Goal: Transaction & Acquisition: Book appointment/travel/reservation

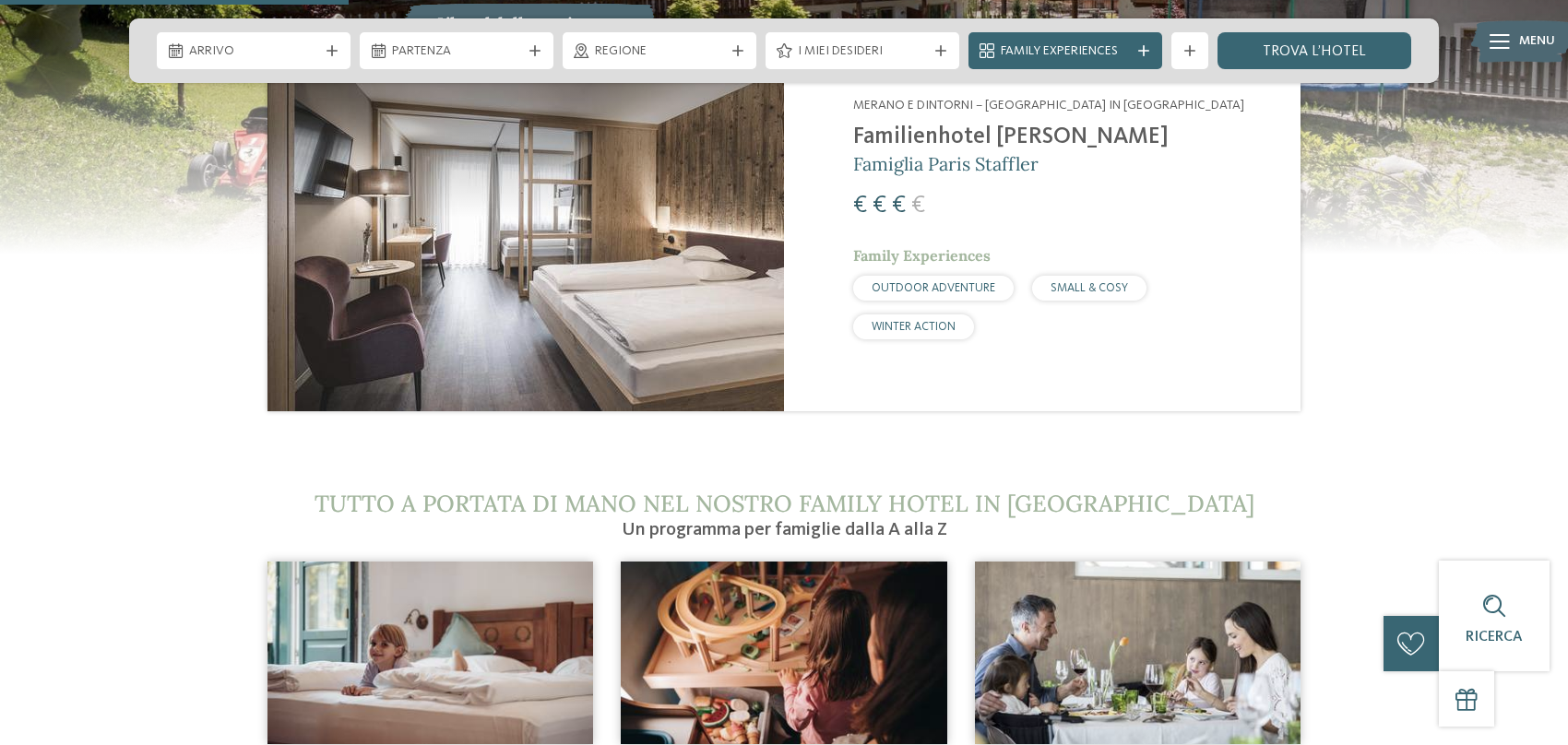
scroll to position [1844, 0]
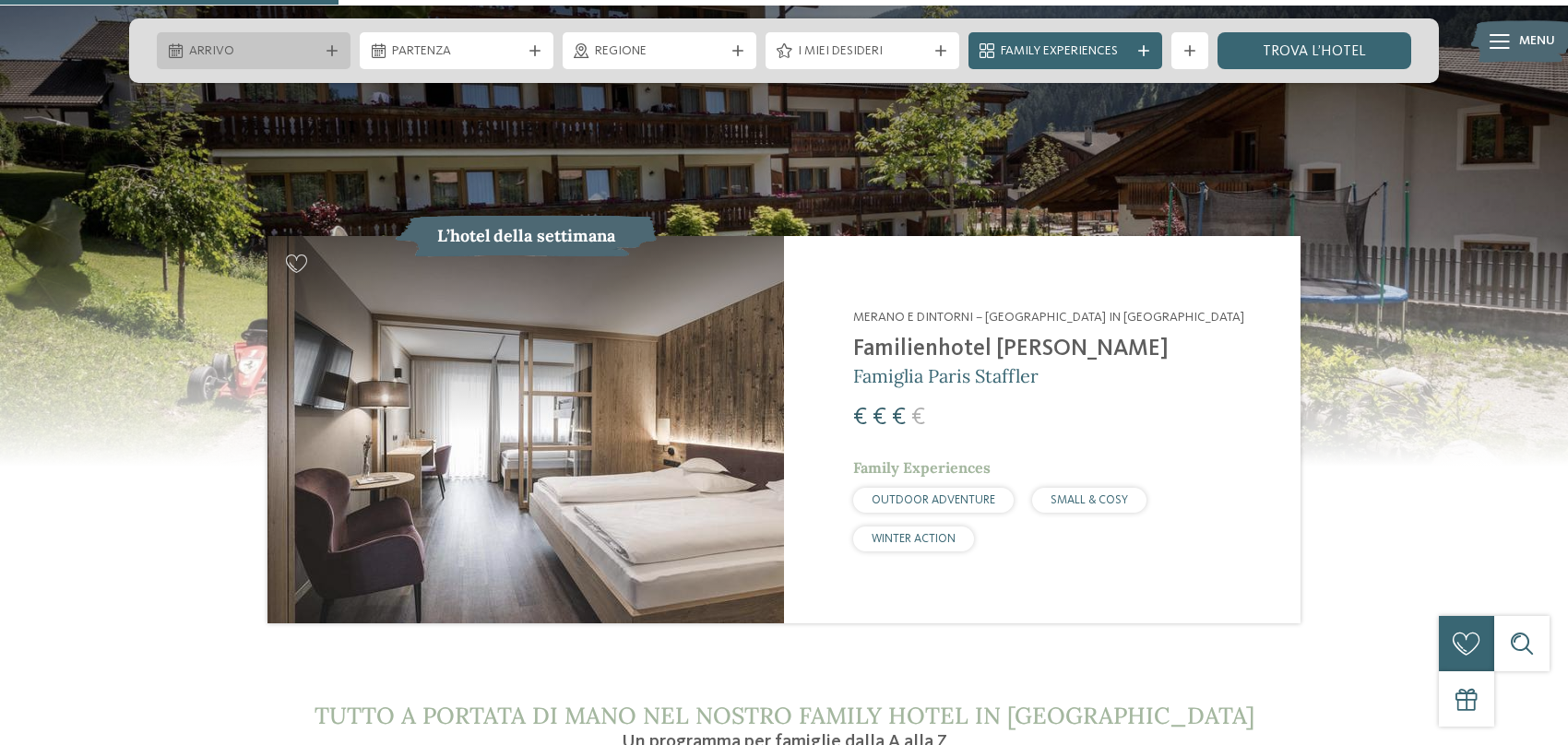
click at [314, 63] on div "Arrivo" at bounding box center [253, 50] width 193 height 37
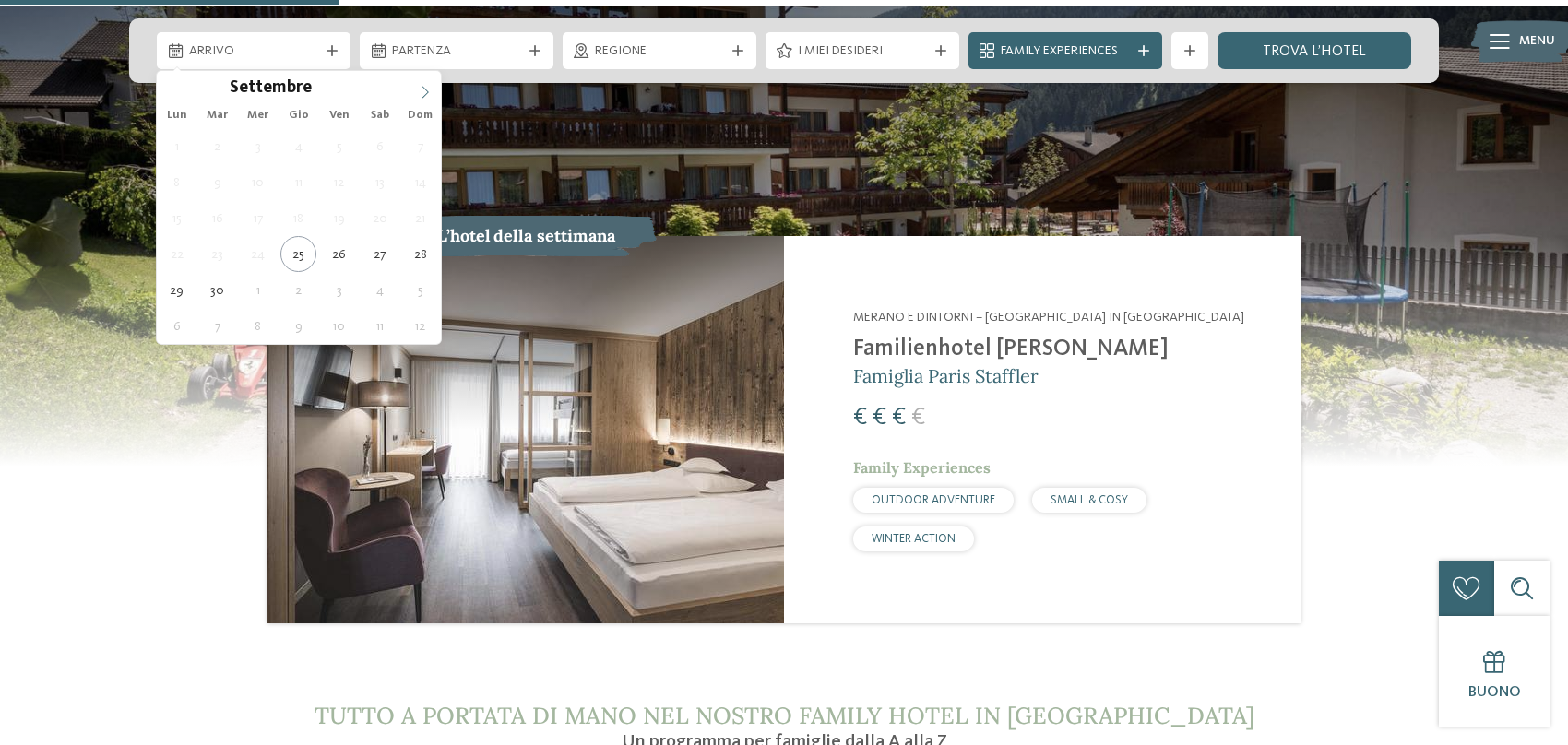
click at [425, 93] on icon at bounding box center [425, 92] width 6 height 12
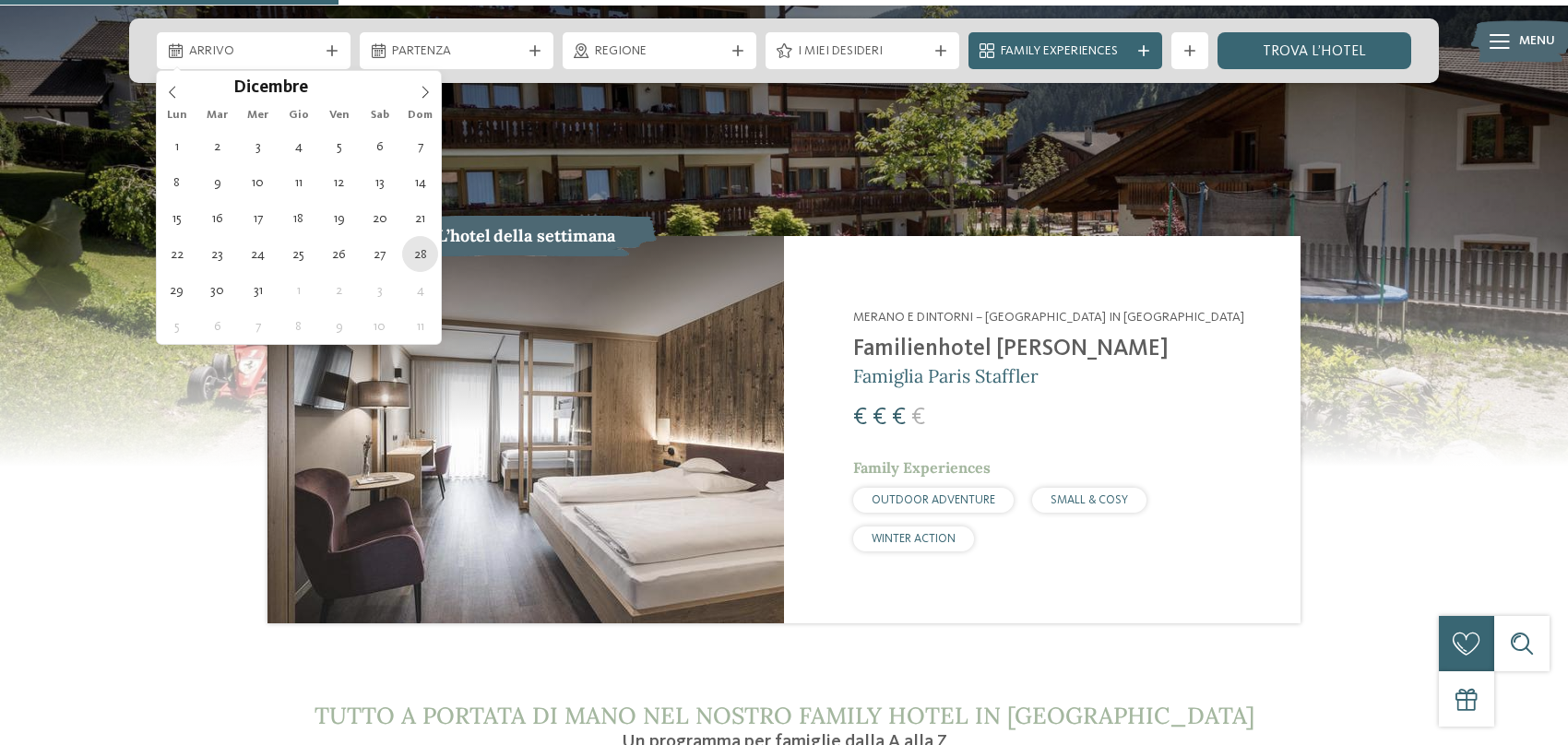
type div "[DATE]"
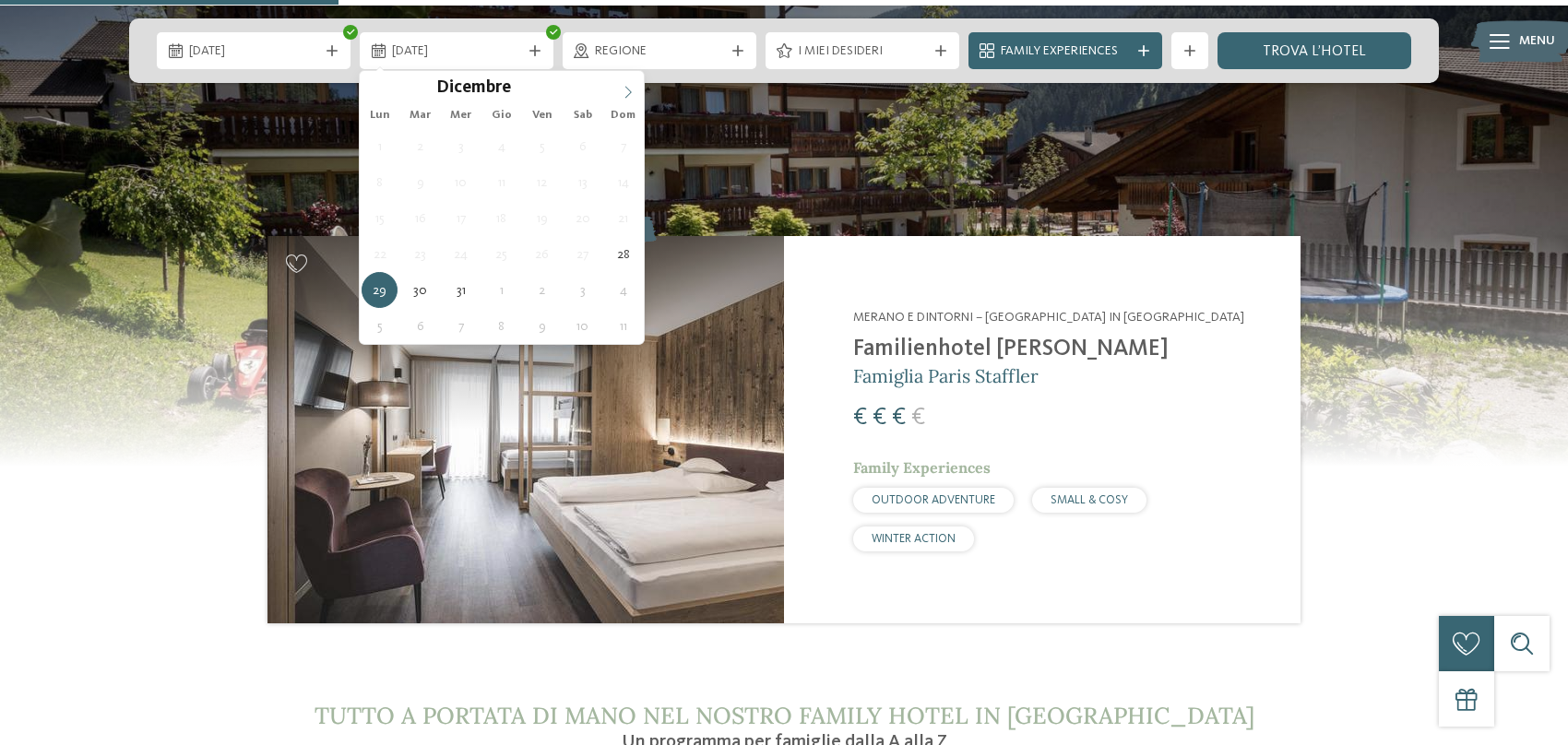
type input "****"
click at [630, 96] on icon at bounding box center [628, 92] width 13 height 13
type div "[DATE]"
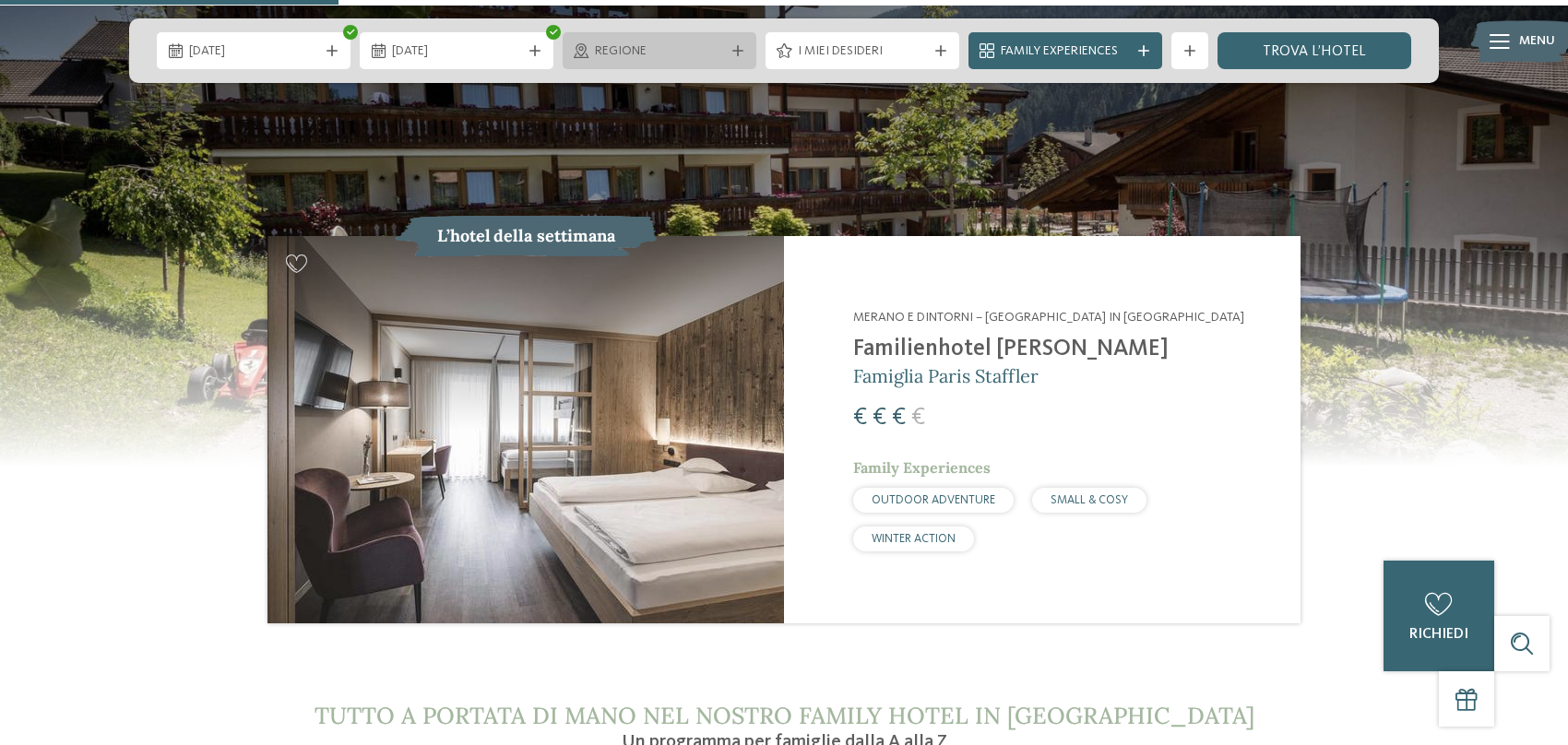
click at [738, 57] on div "Regione" at bounding box center [659, 50] width 193 height 37
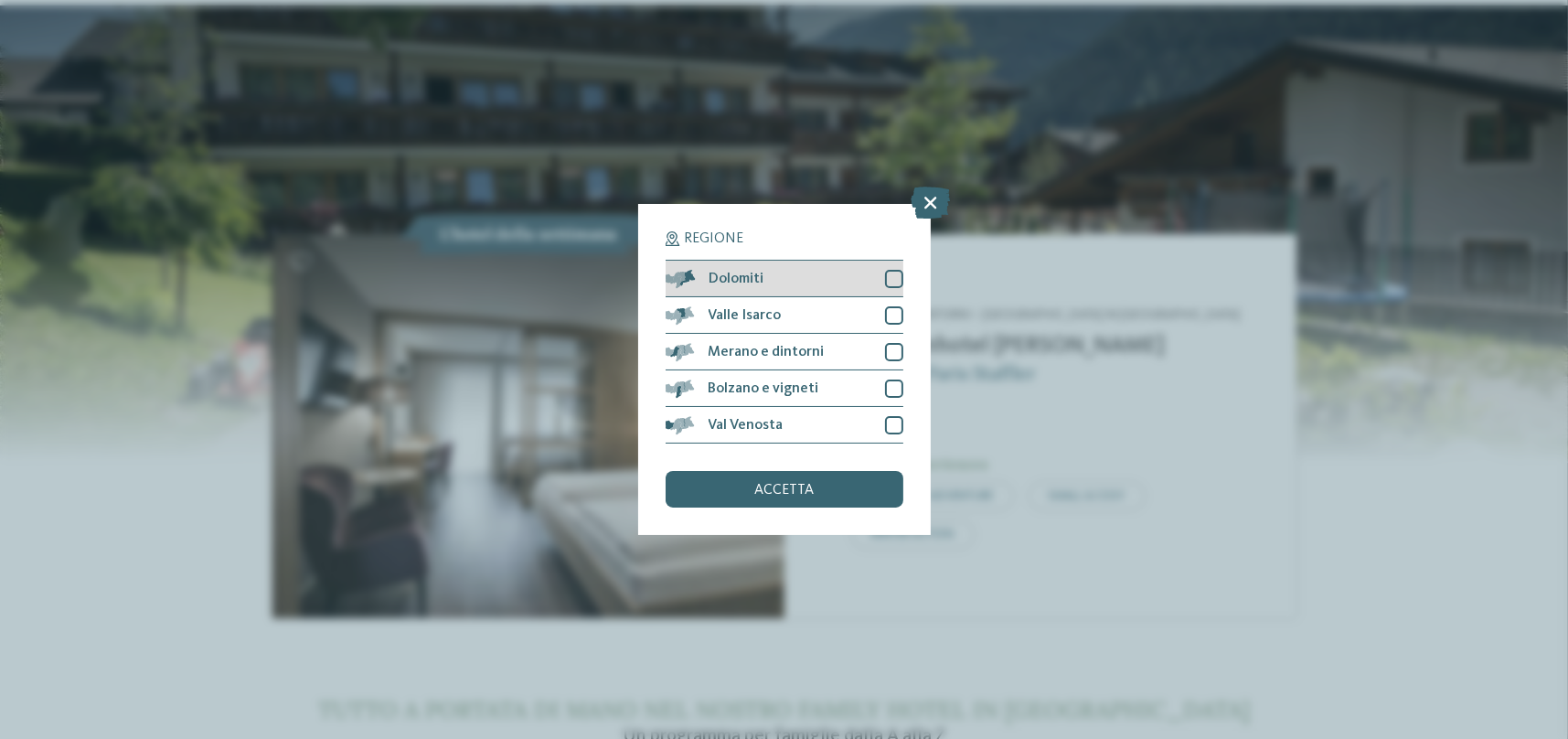
click at [895, 280] on div at bounding box center [894, 279] width 19 height 19
click at [924, 201] on icon at bounding box center [930, 204] width 39 height 32
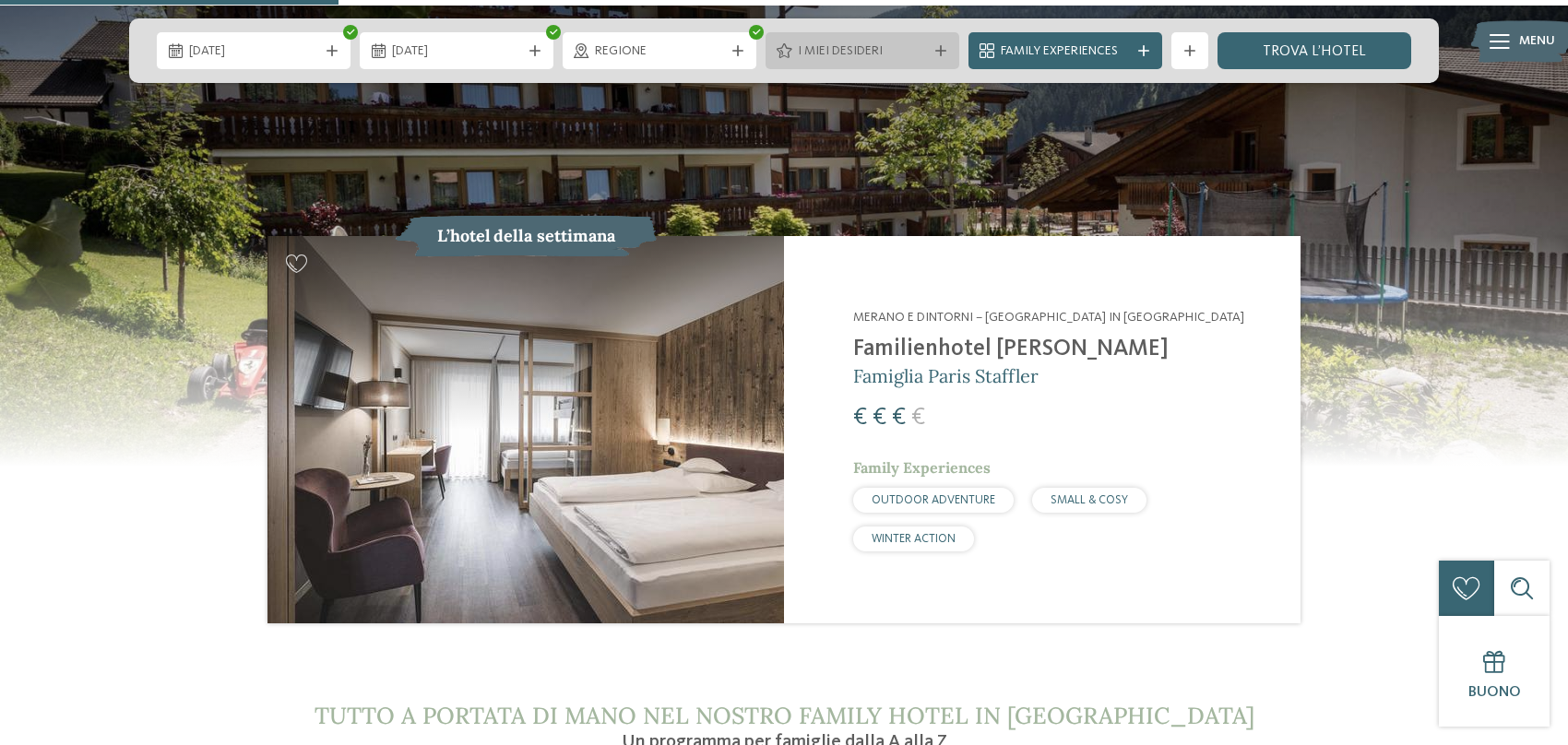
click at [888, 55] on span "I miei desideri" at bounding box center [863, 52] width 130 height 19
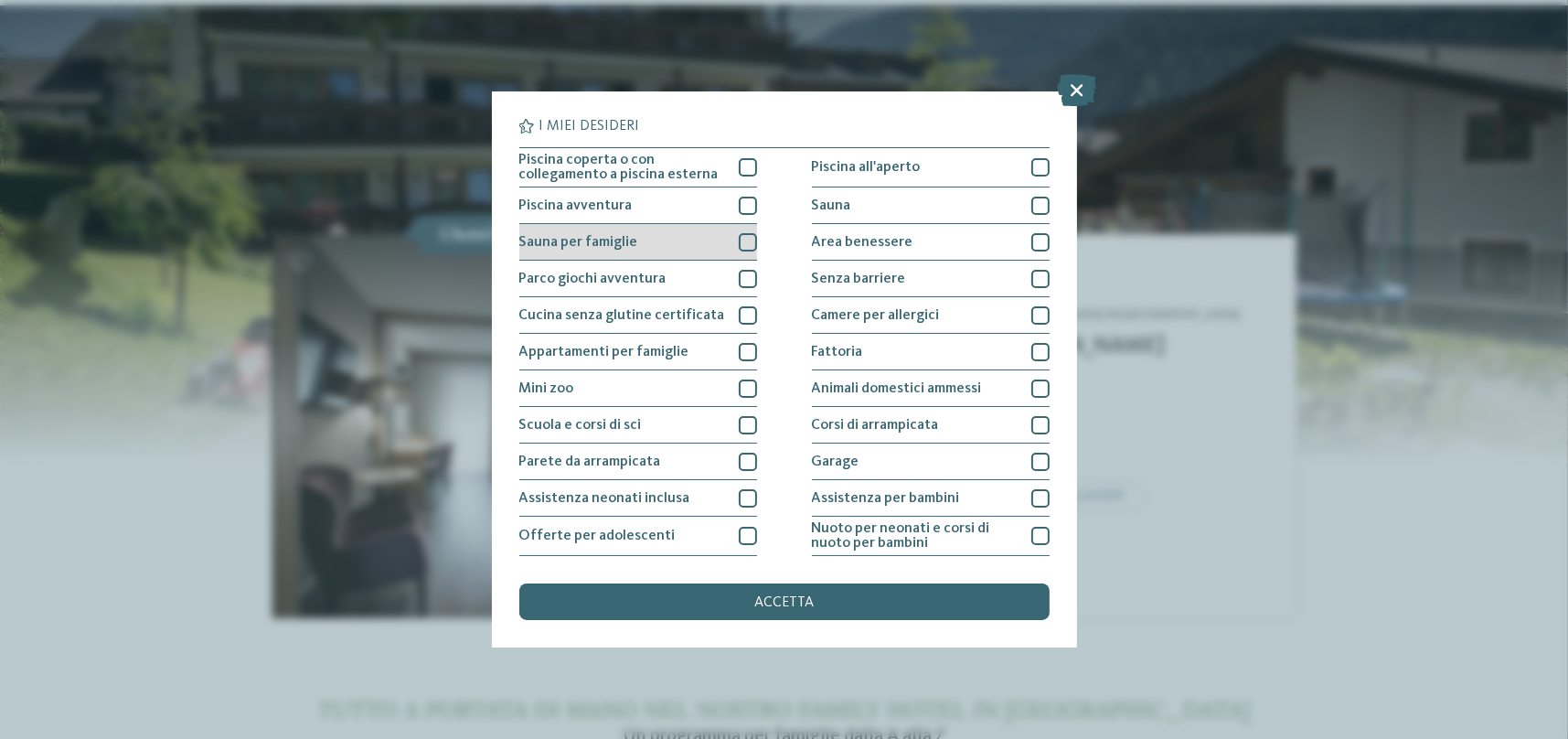
click at [744, 240] on div at bounding box center [747, 242] width 19 height 19
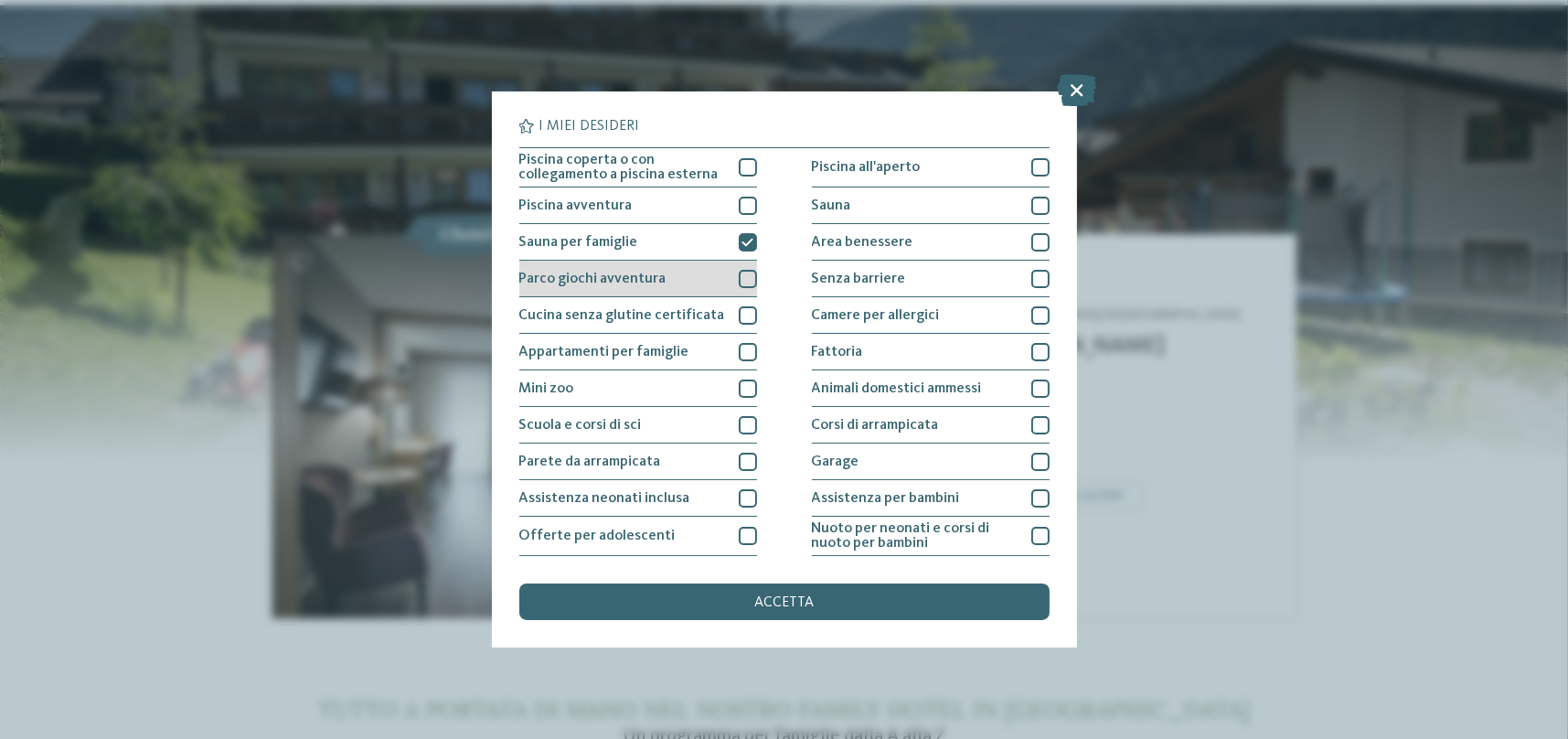
click at [745, 281] on div at bounding box center [747, 279] width 19 height 19
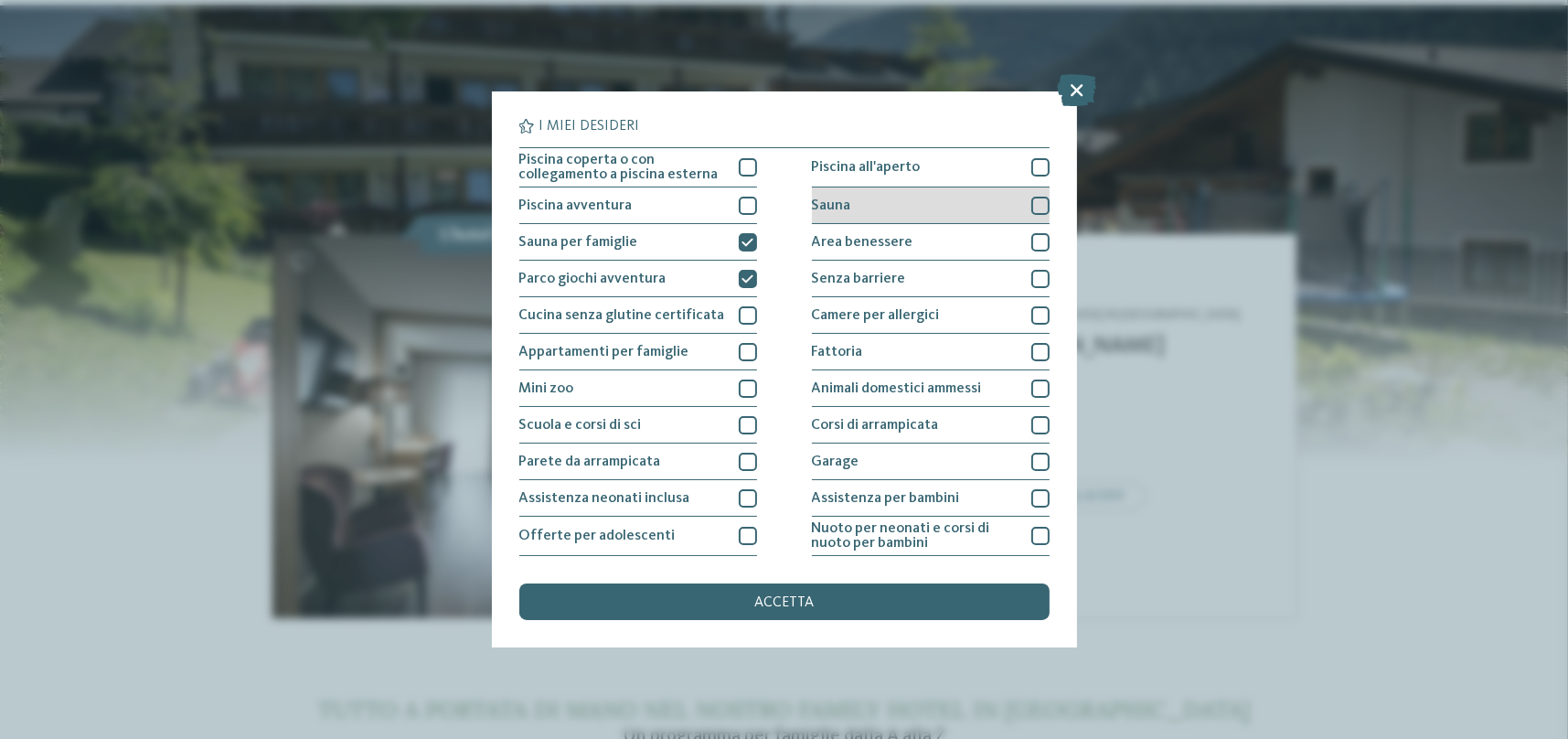
click at [1035, 209] on div at bounding box center [1040, 205] width 19 height 19
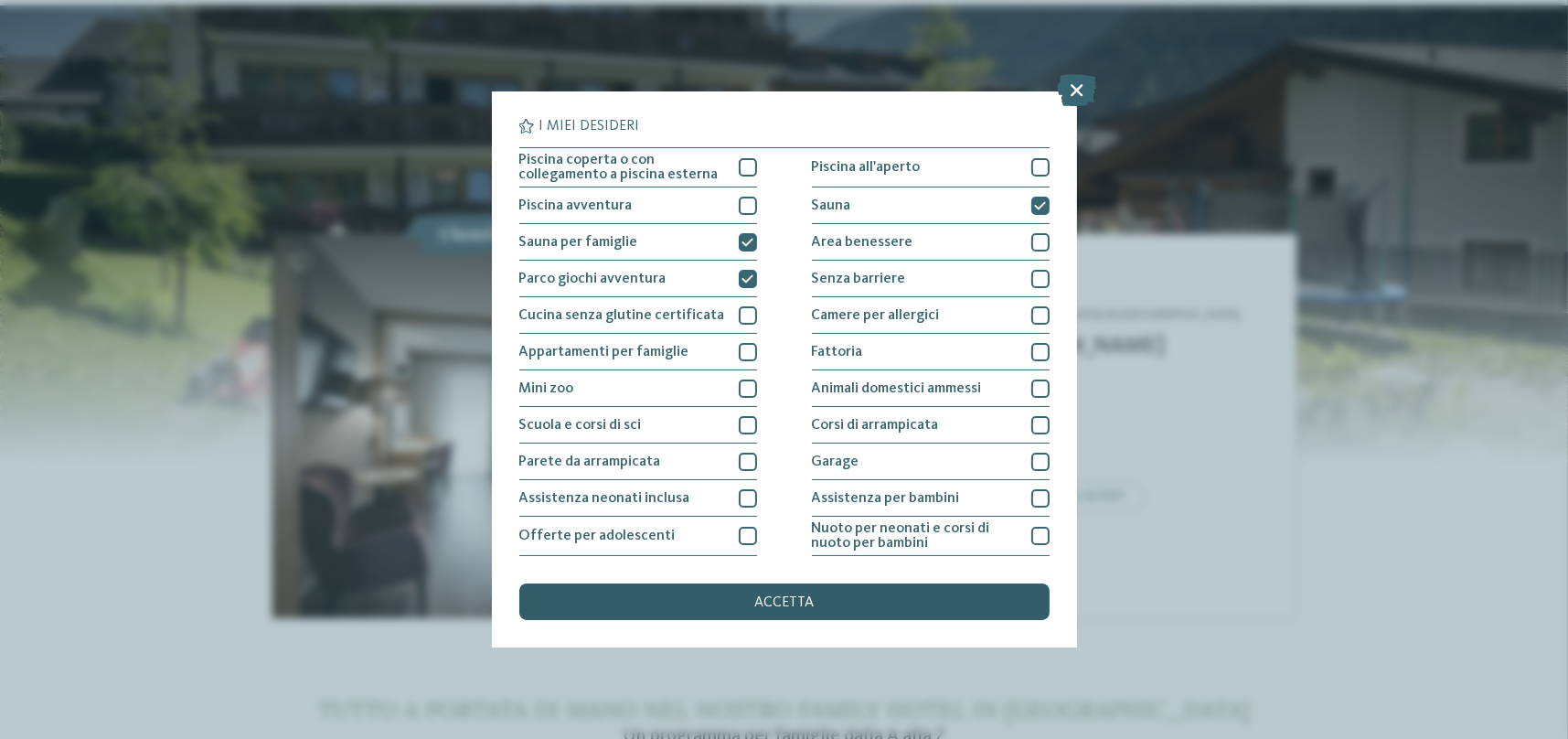
click at [822, 606] on div "accetta" at bounding box center [784, 602] width 530 height 37
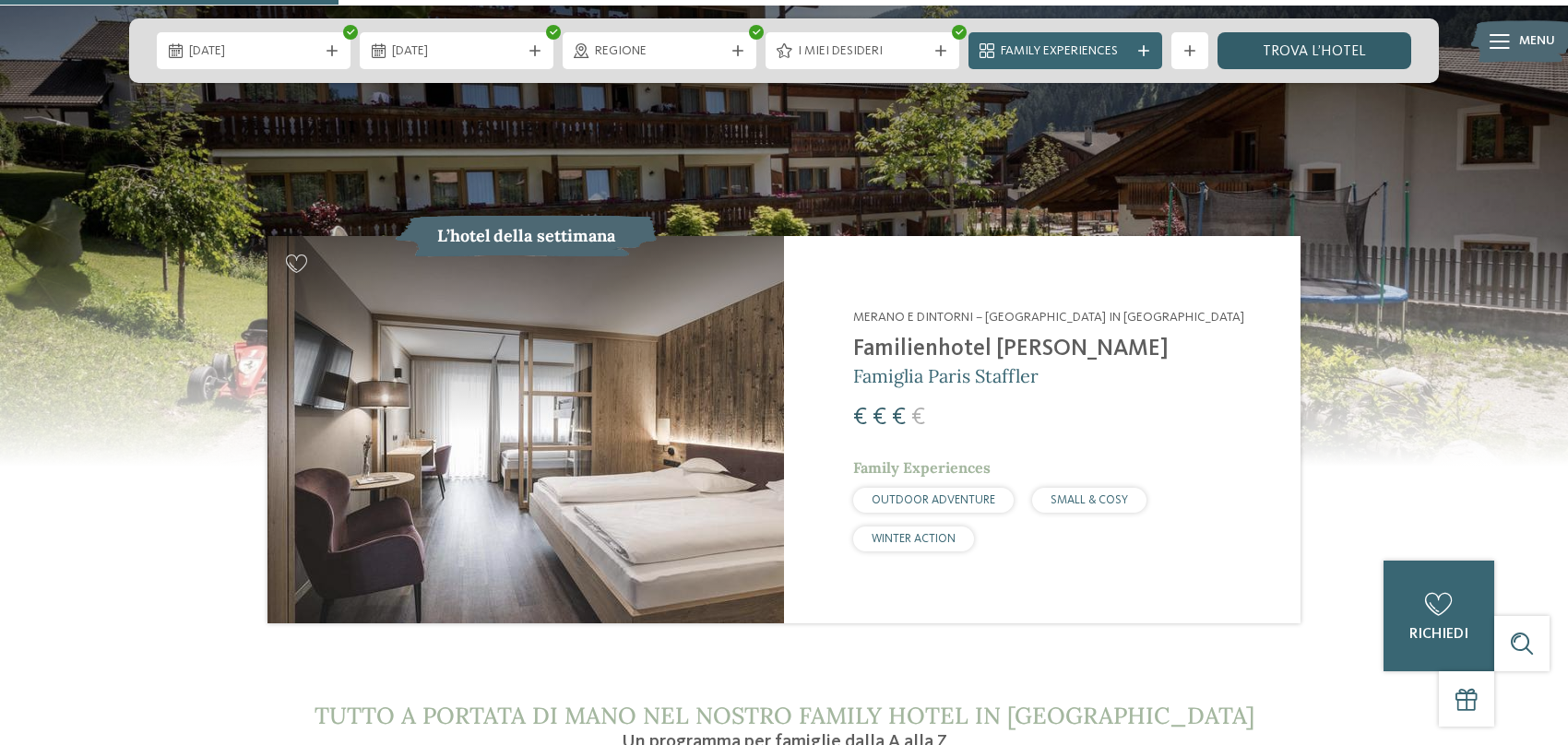
click at [1285, 48] on link "trova l’hotel" at bounding box center [1314, 50] width 193 height 37
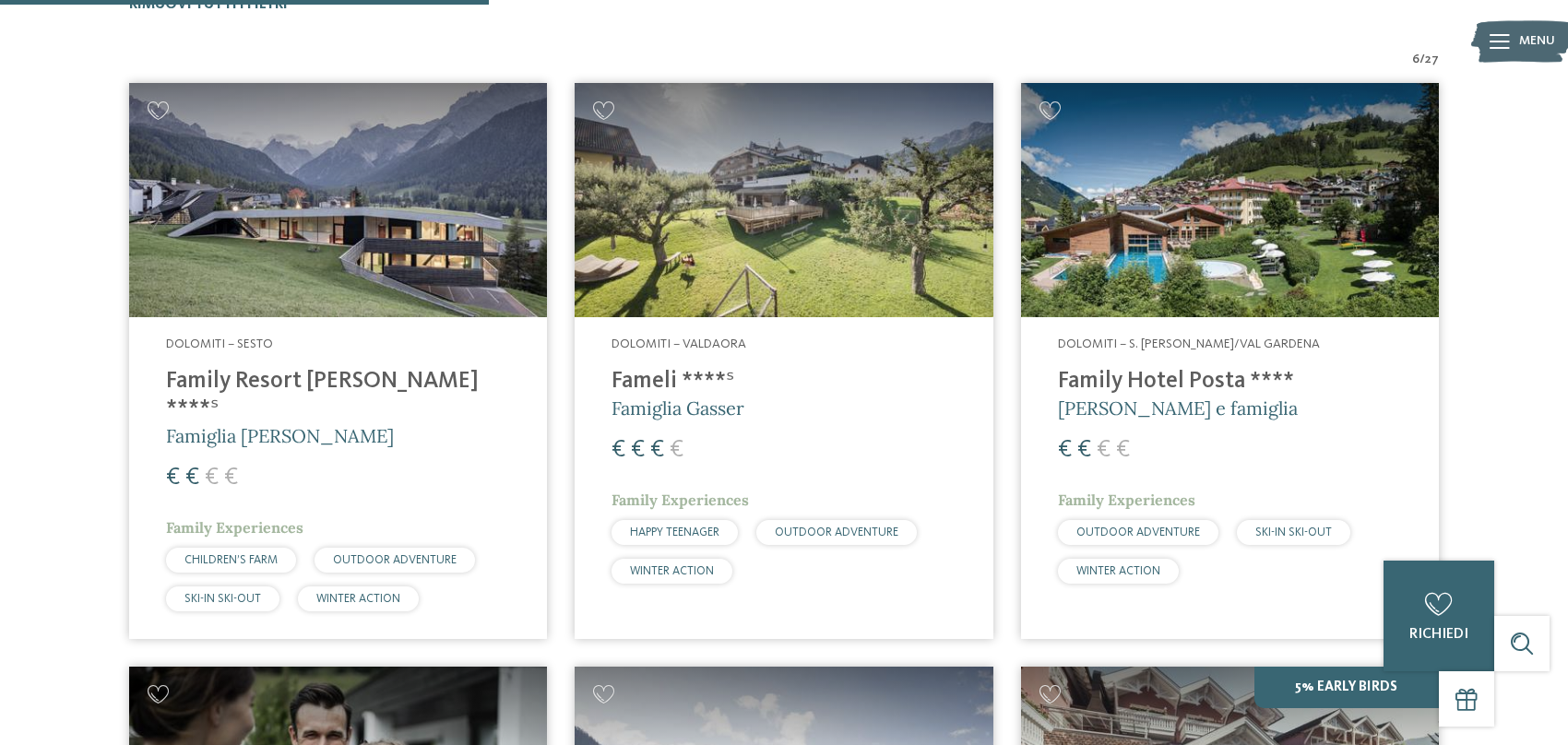
scroll to position [604, 0]
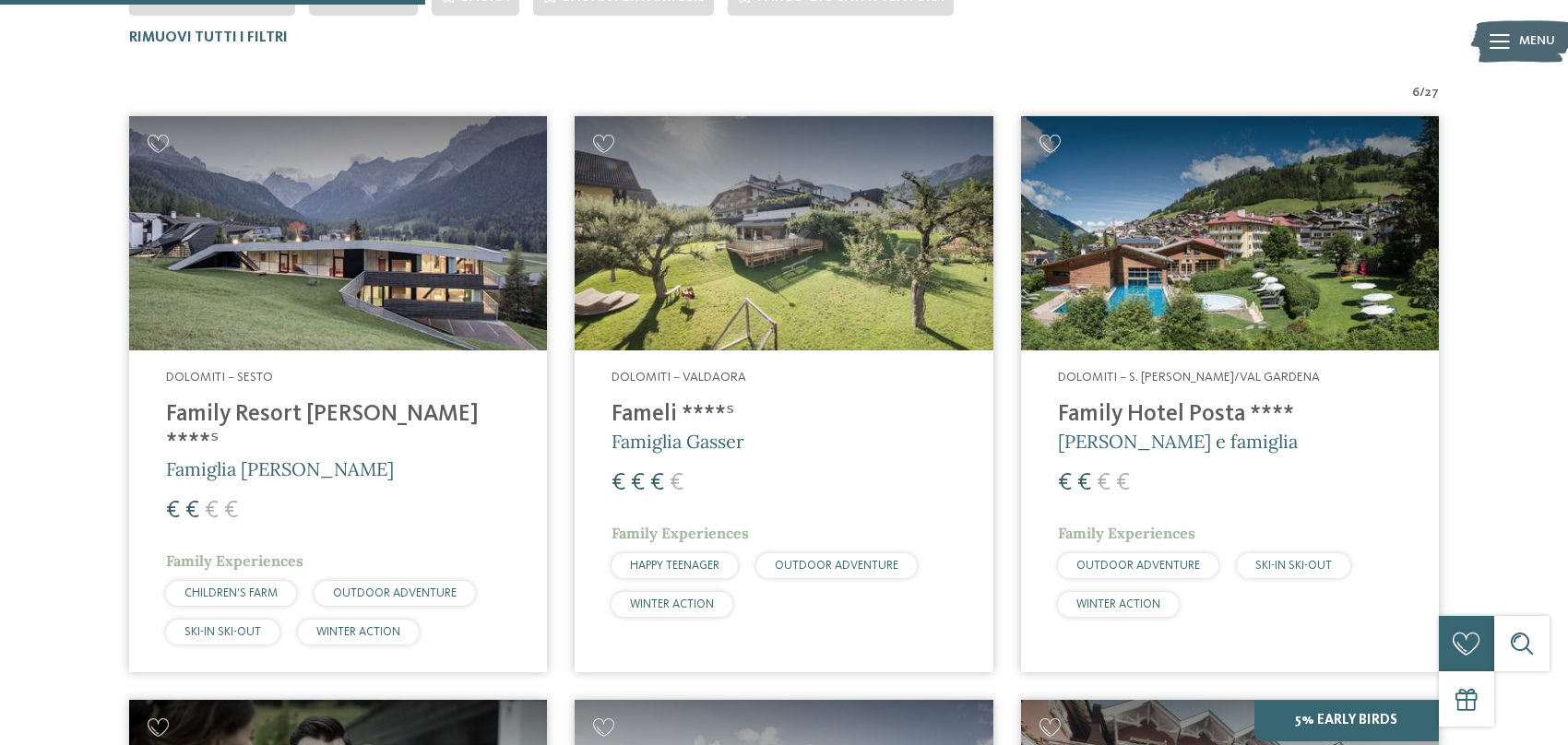
click at [329, 412] on h4 "Family Resort [PERSON_NAME] ****ˢ" at bounding box center [338, 429] width 344 height 56
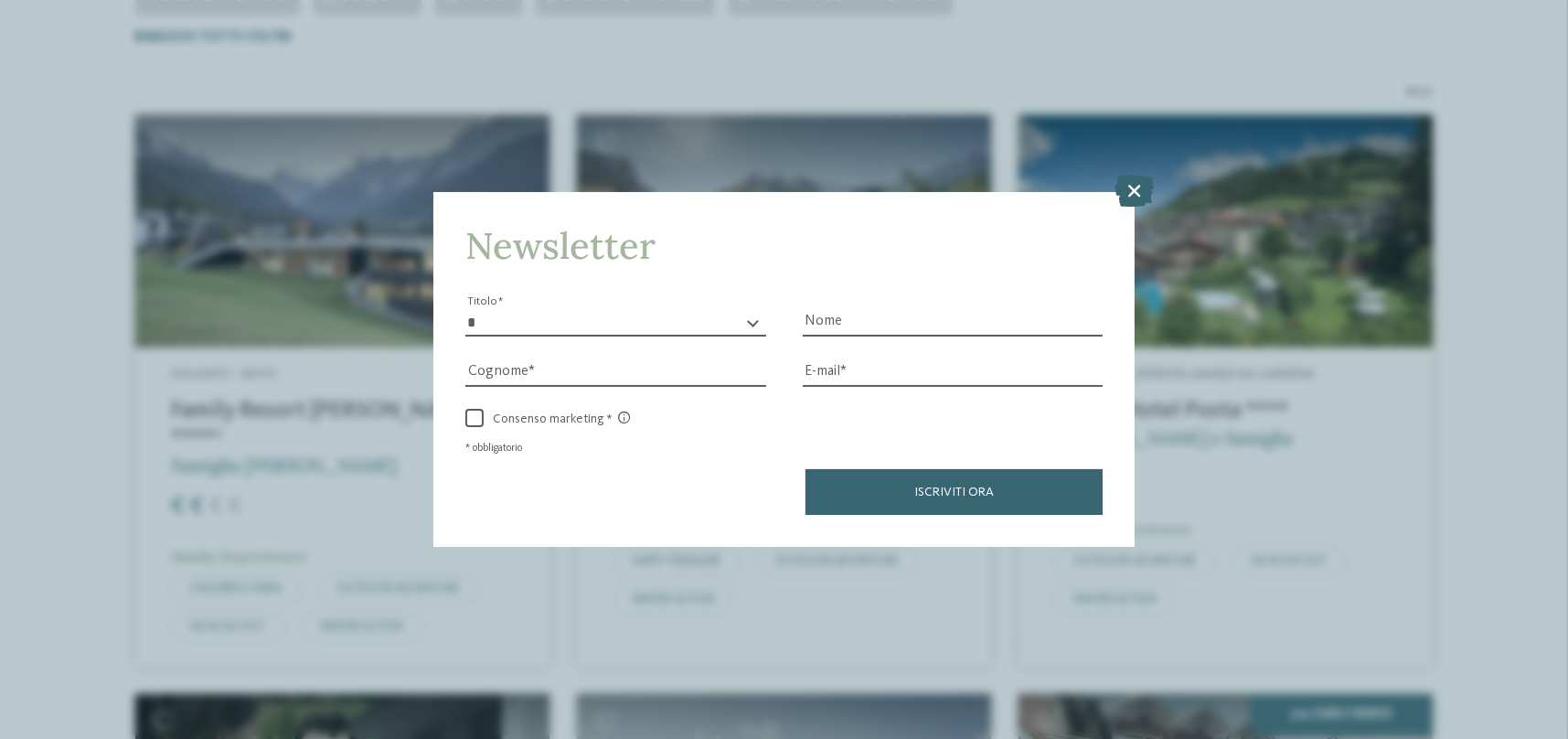
drag, startPoint x: 1138, startPoint y: 188, endPoint x: 1137, endPoint y: 331, distance: 143.0
click at [1137, 188] on icon at bounding box center [1135, 191] width 39 height 32
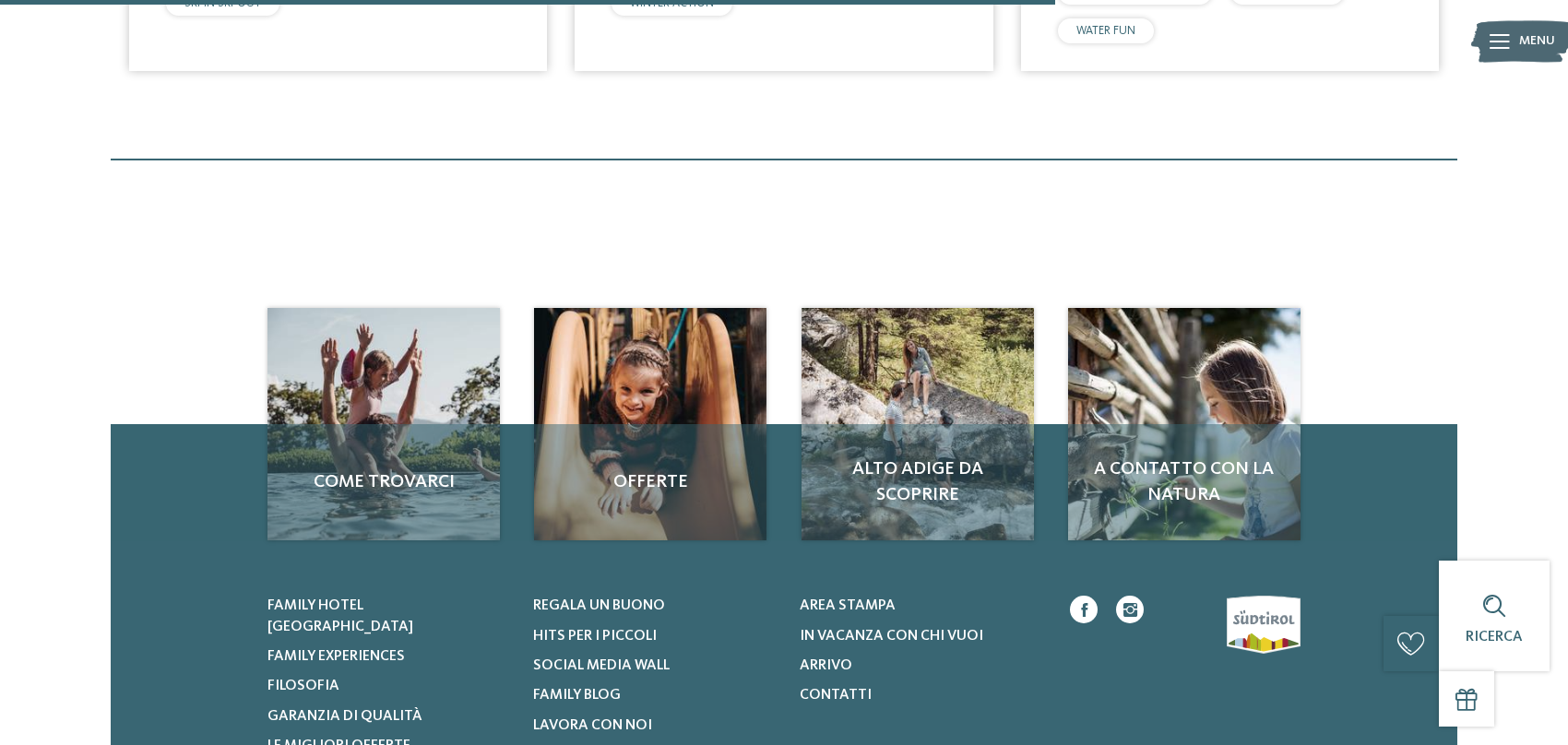
scroll to position [1434, 0]
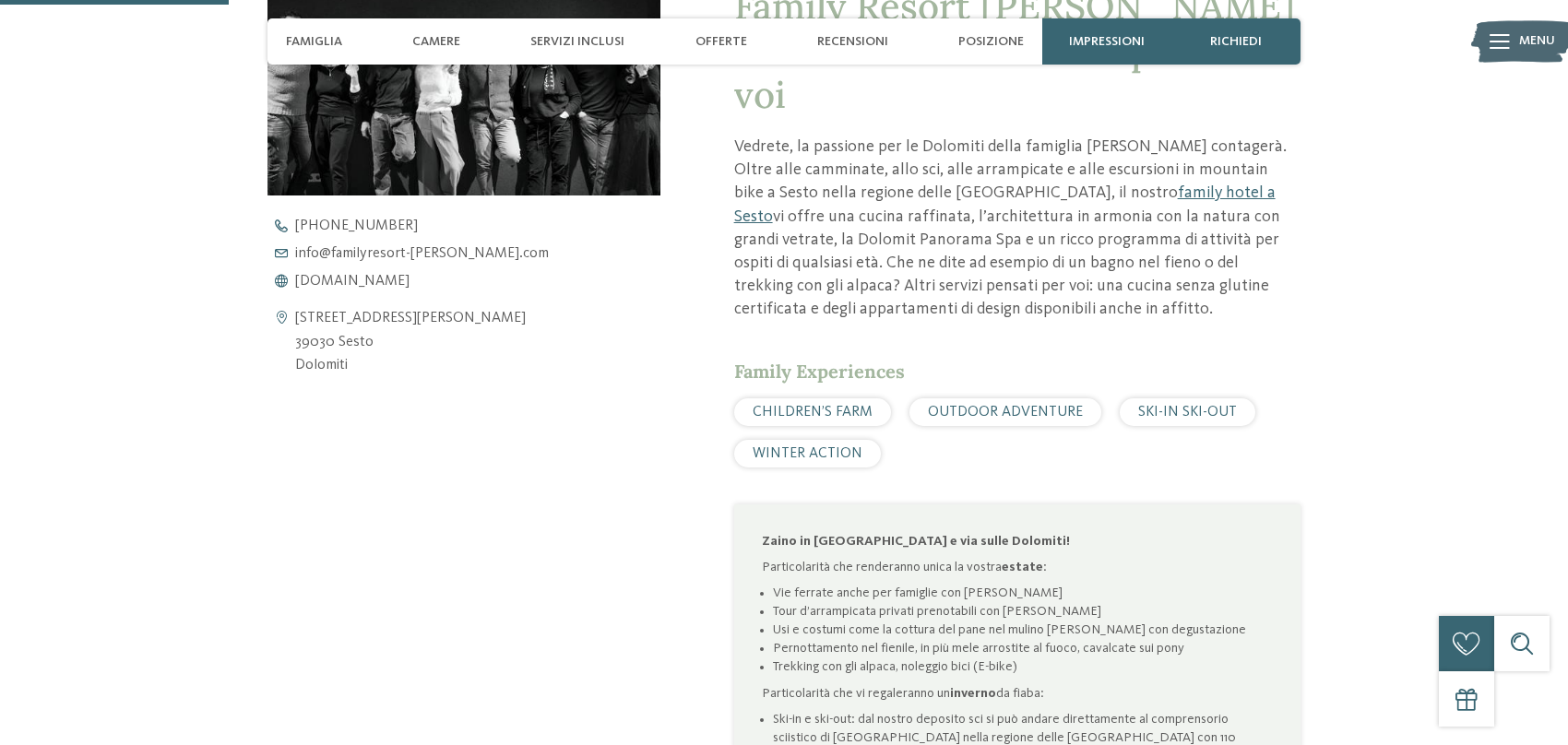
scroll to position [830, 0]
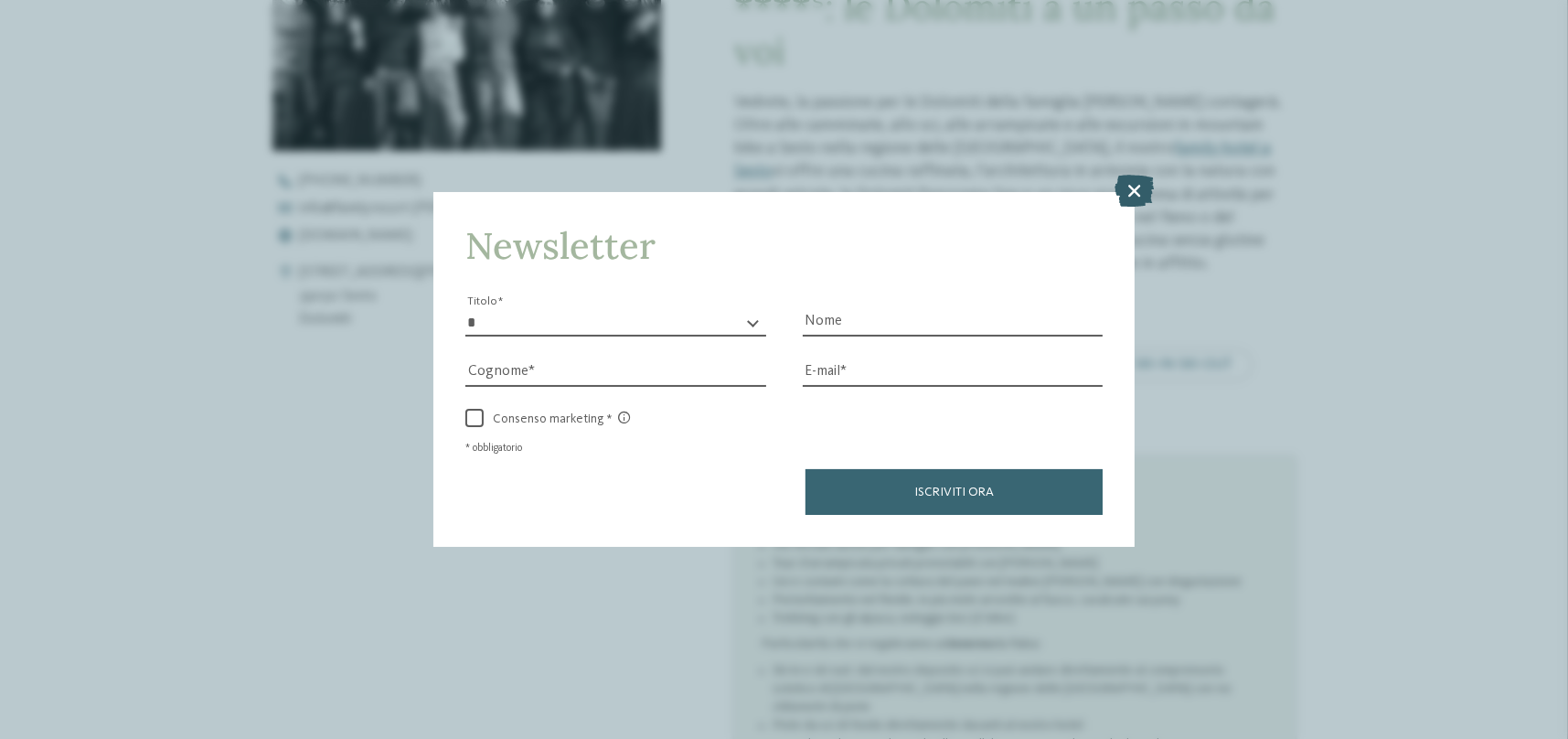
click at [1120, 186] on icon at bounding box center [1135, 191] width 39 height 32
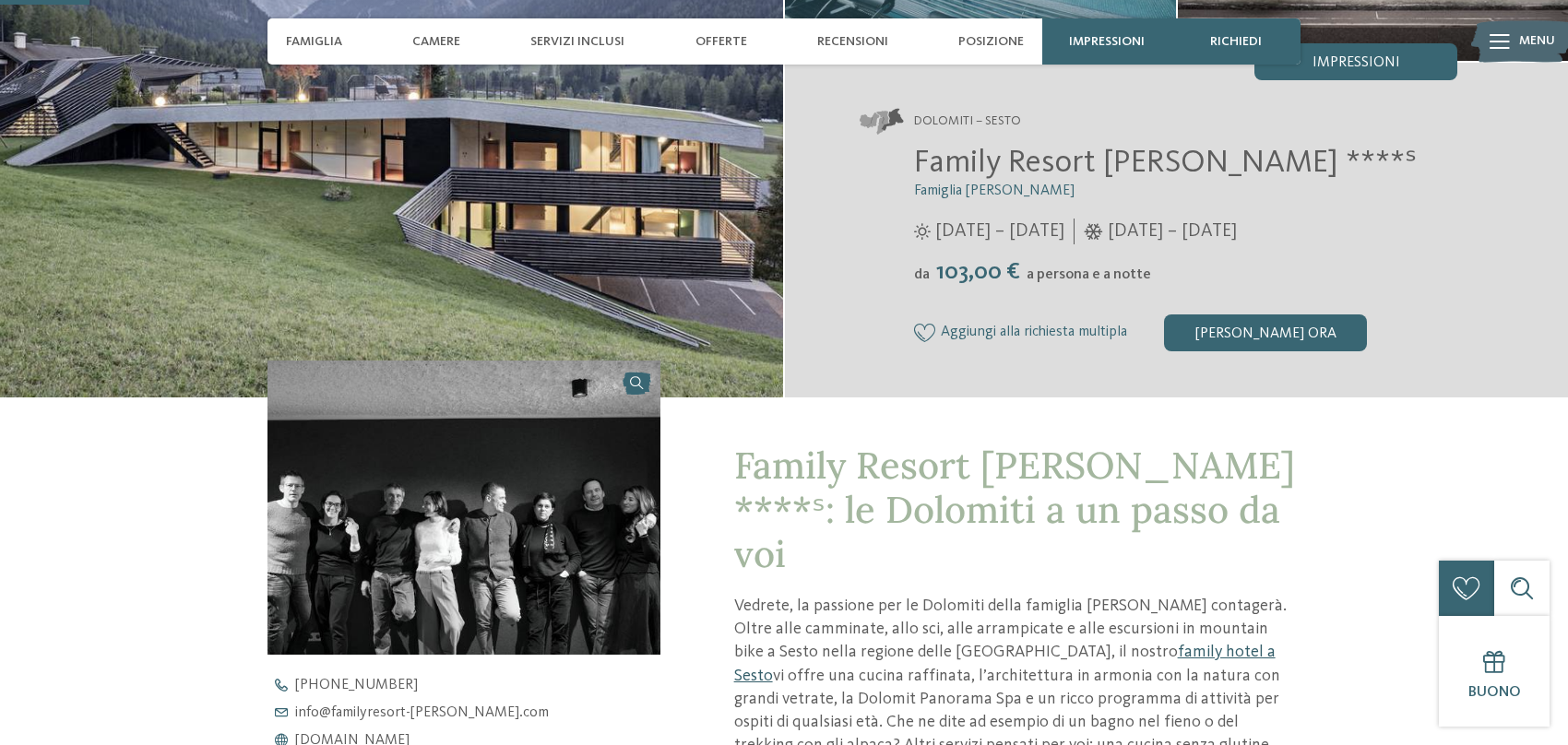
scroll to position [277, 0]
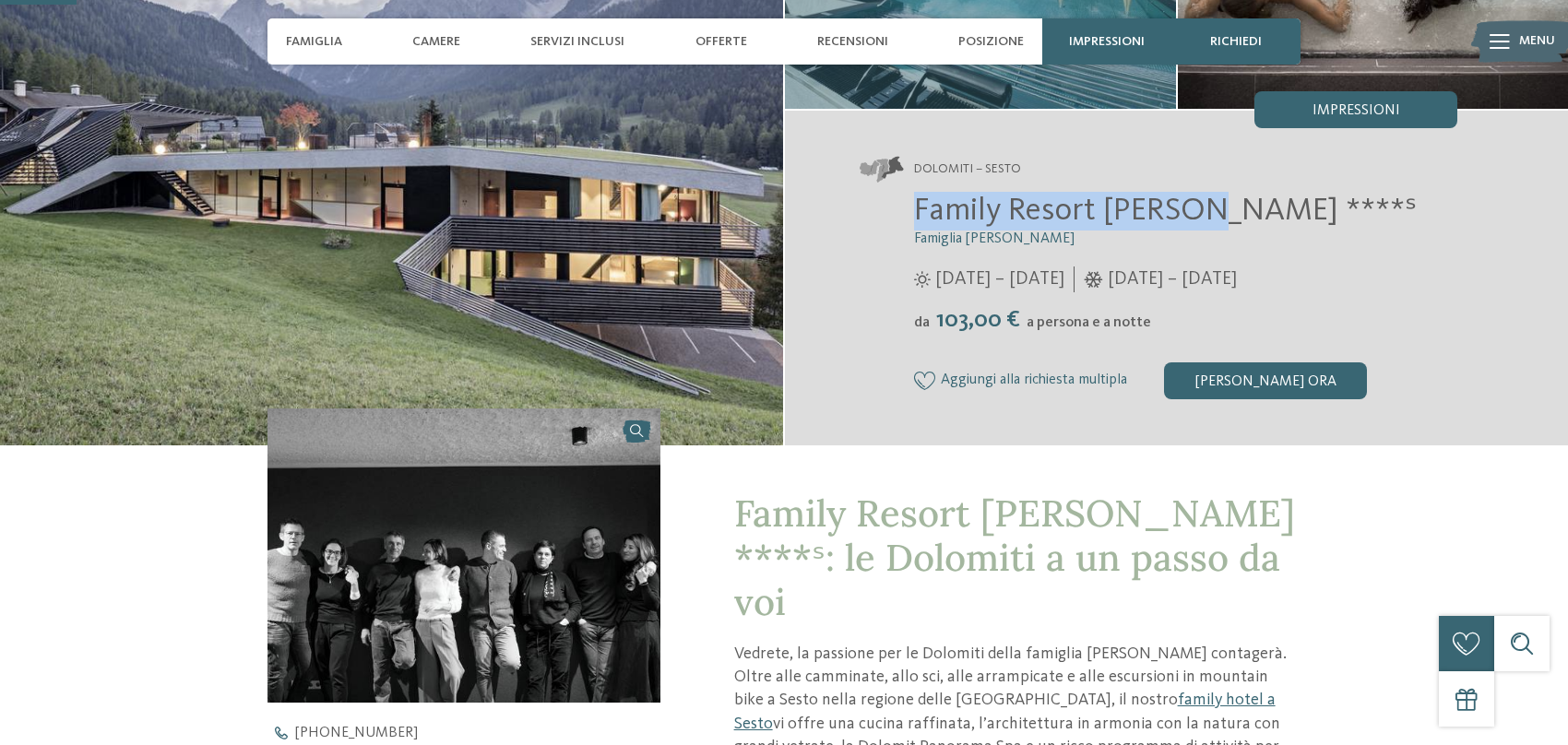
drag, startPoint x: 873, startPoint y: 211, endPoint x: 1192, endPoint y: 217, distance: 319.1
click at [1192, 217] on div "Family Resort Rainer ****ˢ Famiglia Rainer 25/05/2025 – 12/10/2025 da" at bounding box center [1158, 296] width 599 height 207
